Goal: Task Accomplishment & Management: Manage account settings

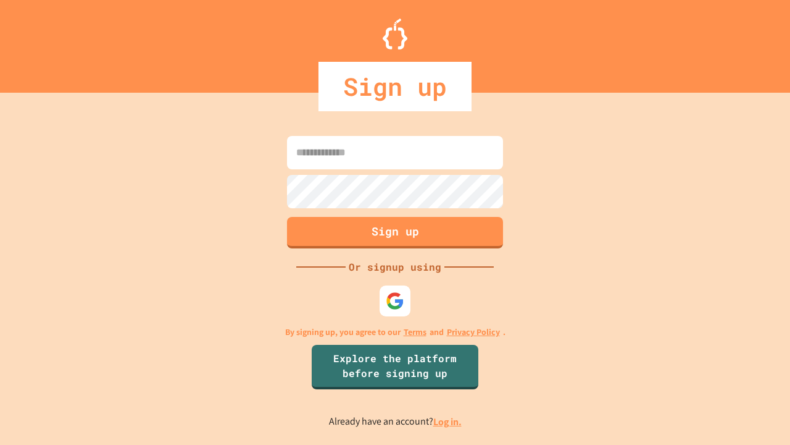
click at [448, 421] on link "Log in." at bounding box center [447, 421] width 28 height 13
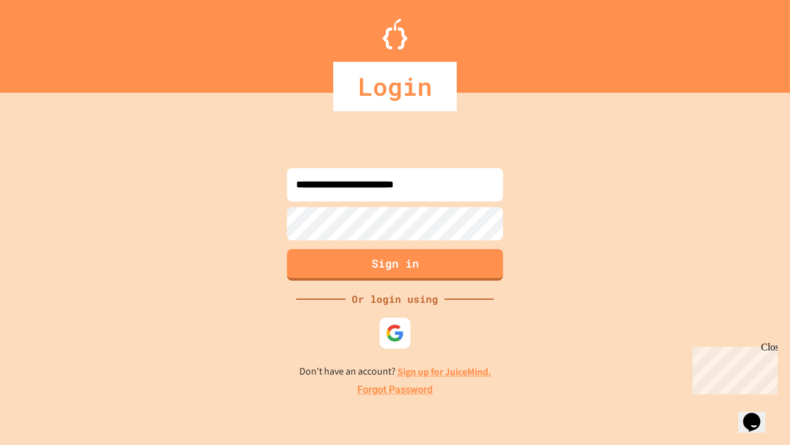
type input "**********"
